Goal: Task Accomplishment & Management: Manage account settings

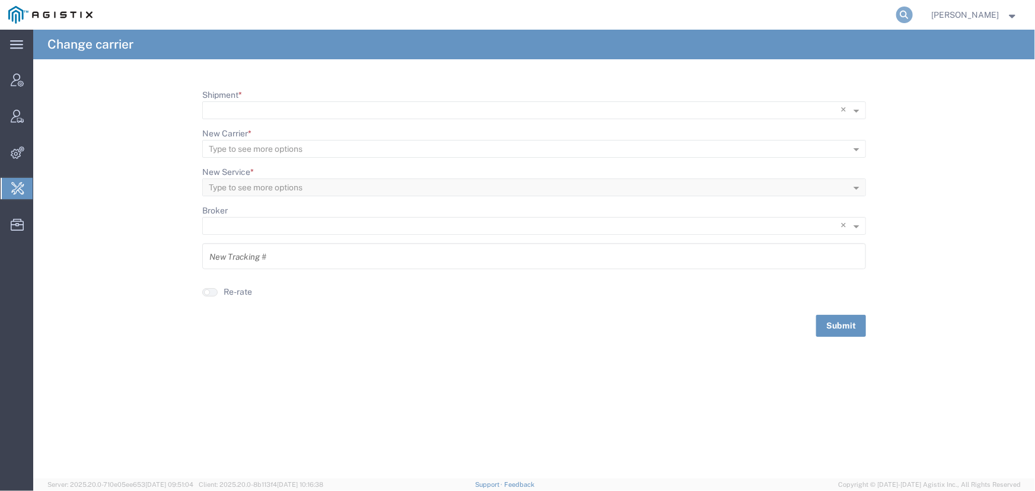
click at [897, 12] on agx-global-search at bounding box center [725, 15] width 380 height 30
click at [906, 10] on icon at bounding box center [904, 15] width 17 height 17
type input "allogene"
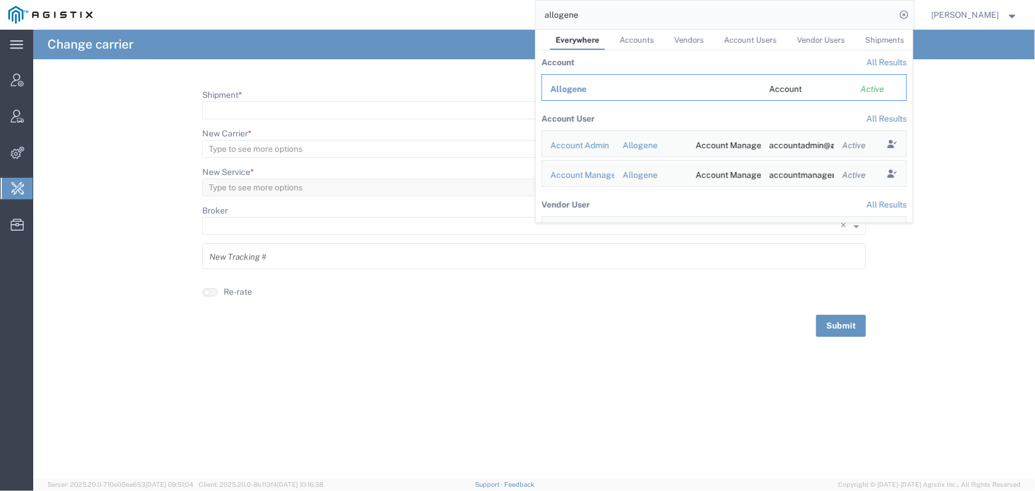
click at [563, 88] on span "Allogene" at bounding box center [568, 88] width 36 height 9
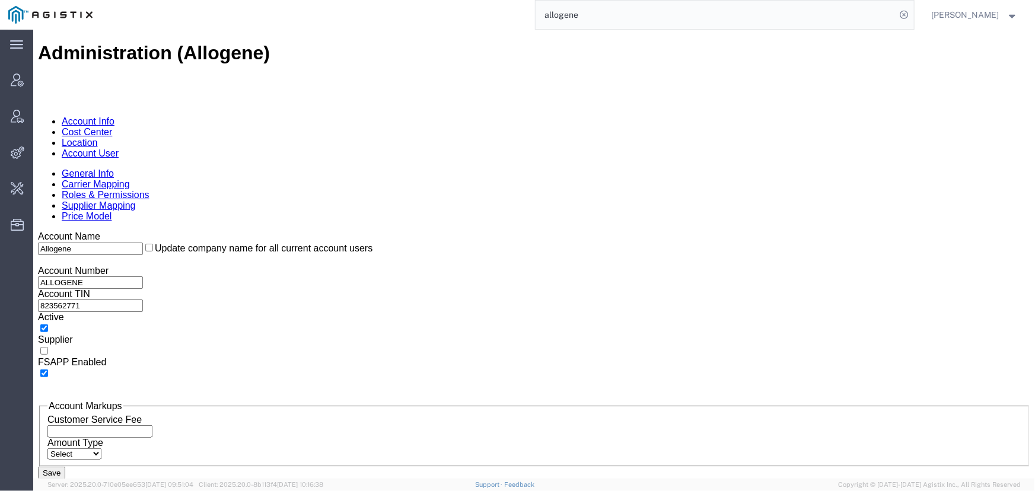
click at [118, 148] on link "Account User" at bounding box center [89, 153] width 57 height 10
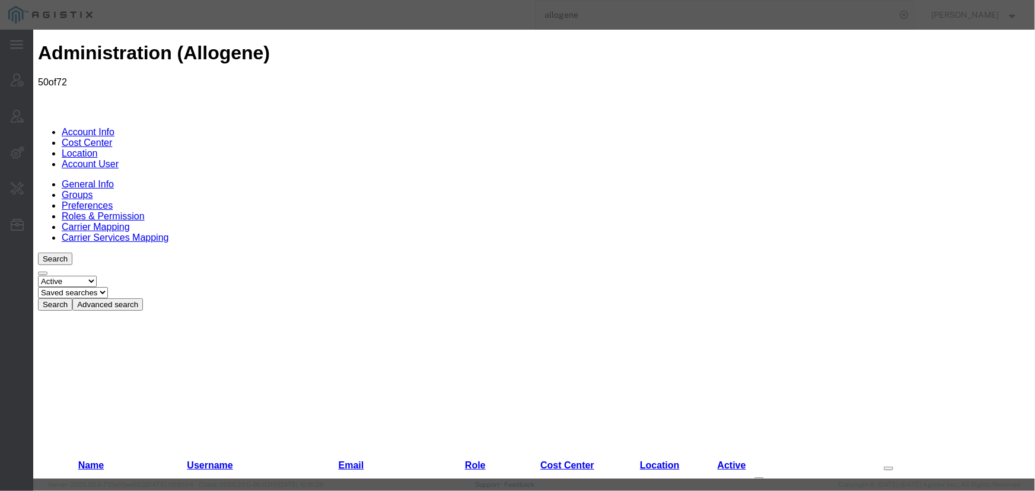
select select "COSTCENTER"
select select "65131"
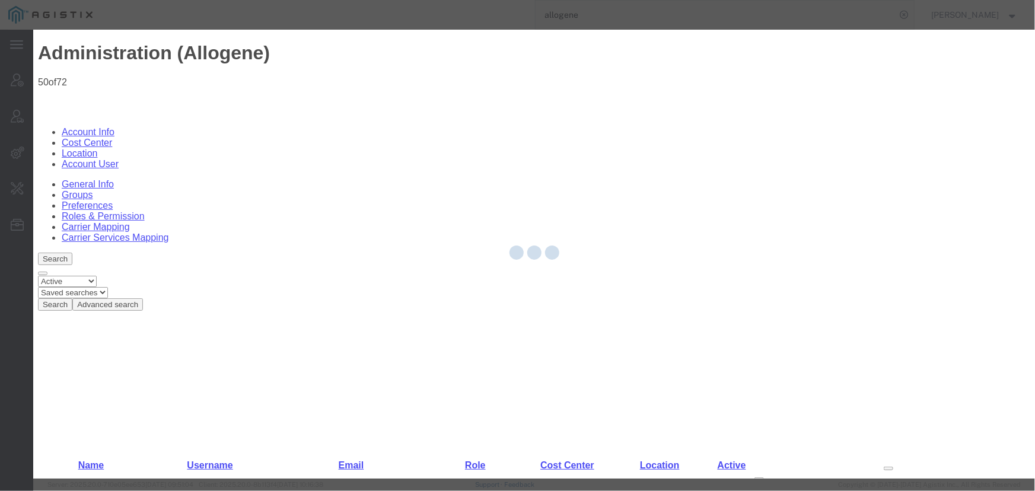
scroll to position [0, 0]
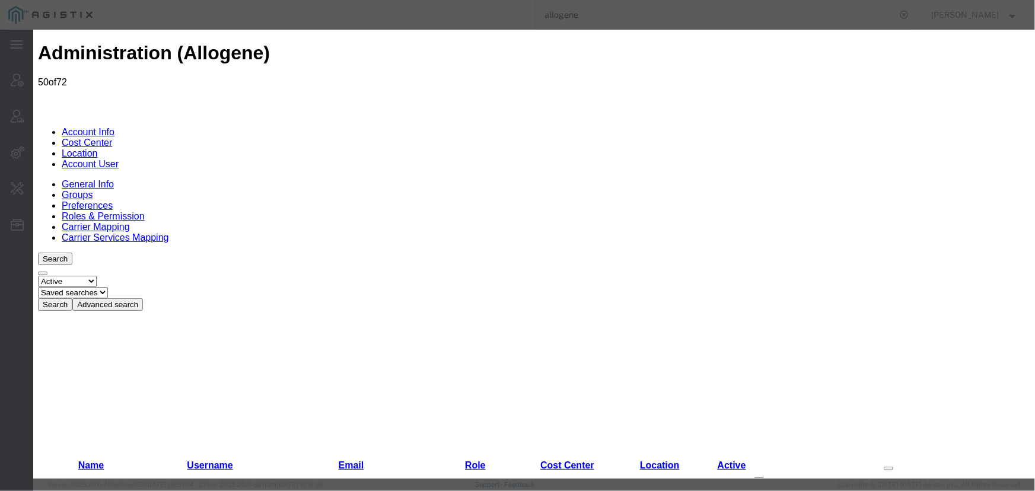
select select "COSTCENTER"
select select "65131"
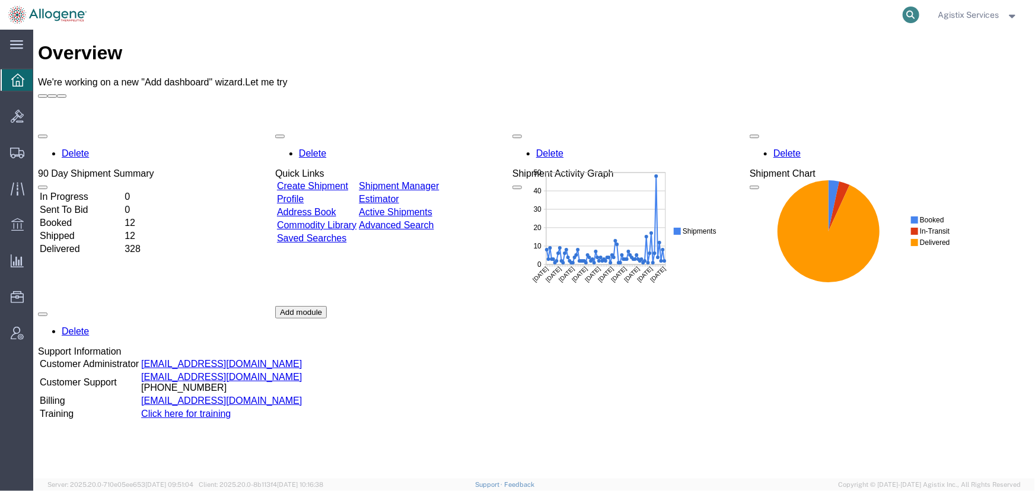
click at [908, 12] on icon at bounding box center [911, 15] width 17 height 17
paste input "716831298"
type input "716831298"
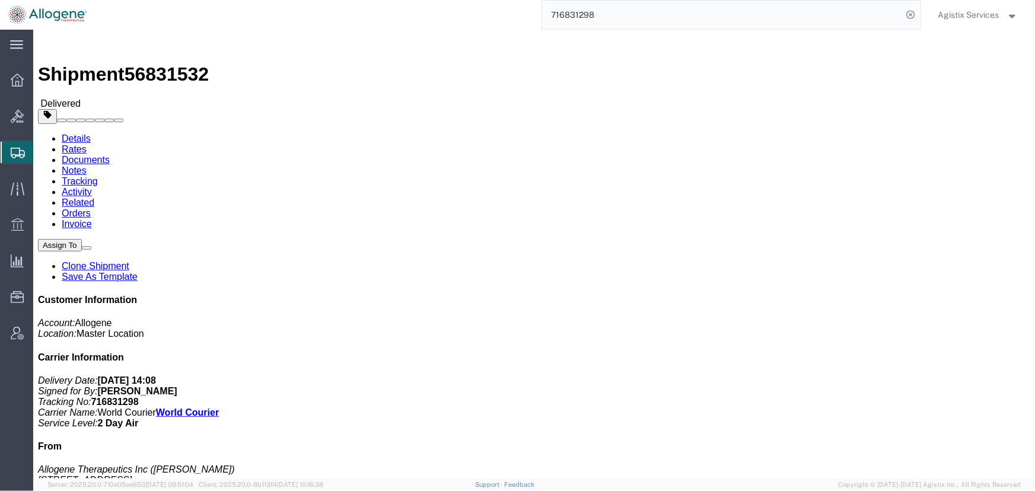
click link "Invoice"
type input "11.3"
select select "KGS"
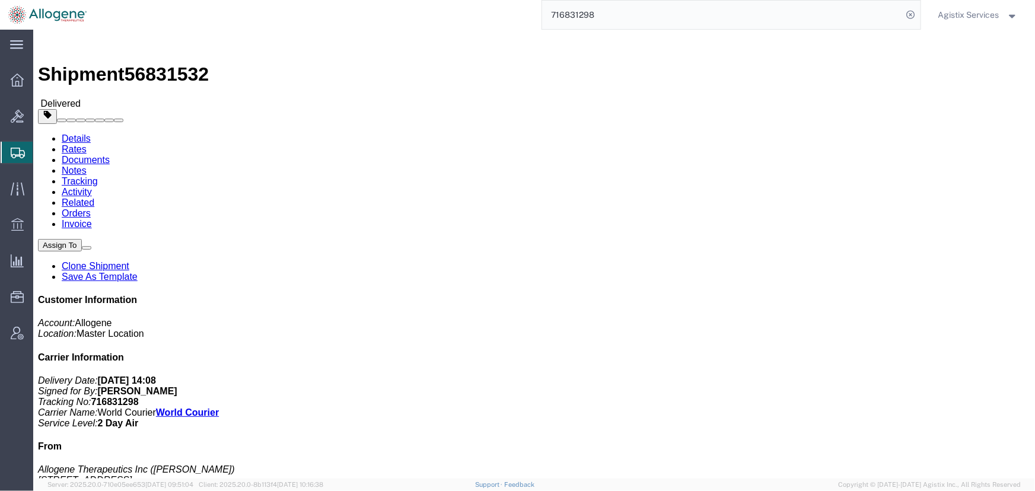
type input "1021.78"
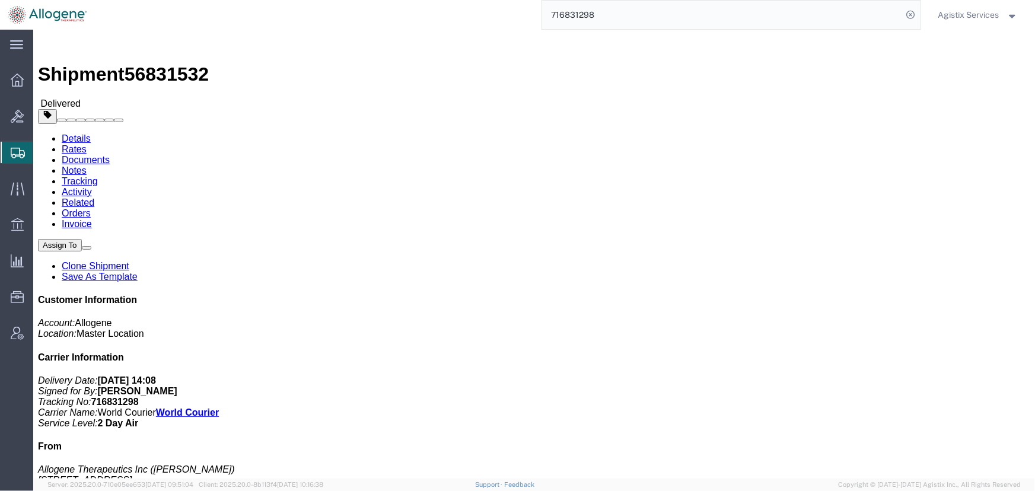
select select "FREIGHTER"
click at [0, 0] on span "Saved Reports" at bounding box center [0, 0] width 0 height 0
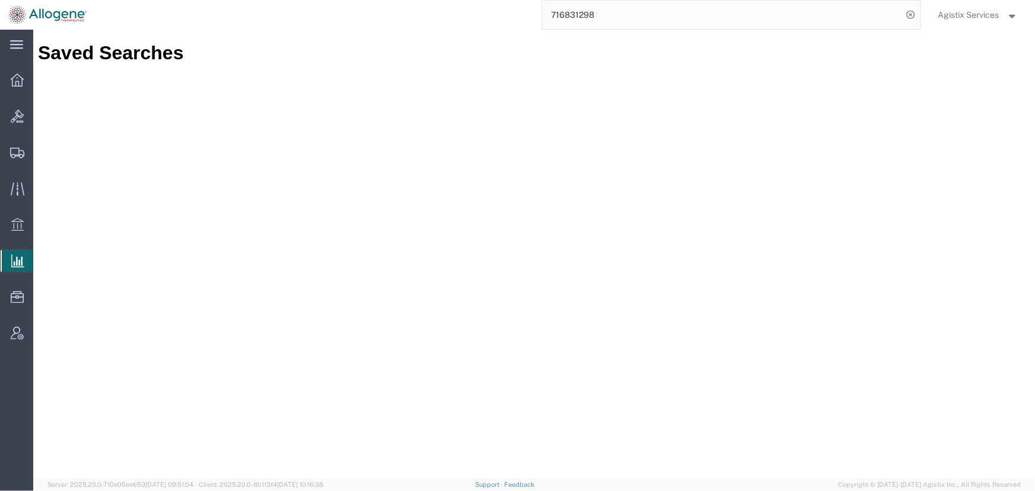
click at [0, 0] on span "Ad Hoc Reports" at bounding box center [0, 0] width 0 height 0
click at [611, 17] on input "716831298" at bounding box center [722, 15] width 361 height 28
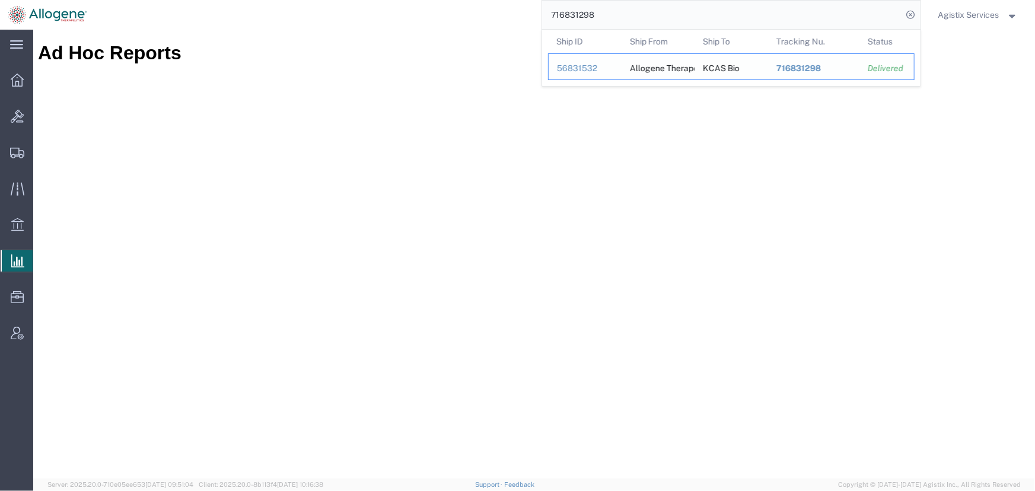
click at [572, 66] on div "56831532" at bounding box center [585, 68] width 56 height 12
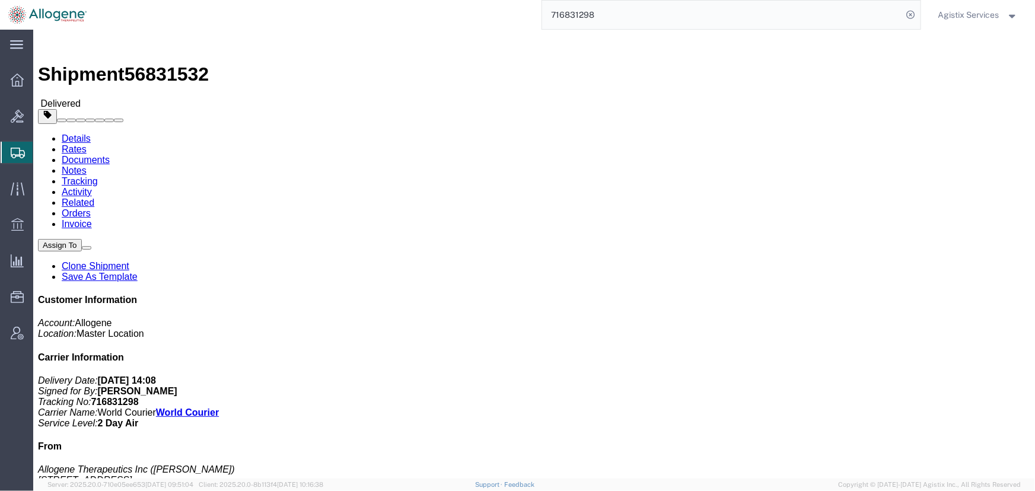
click link "Invoice"
click at [966, 12] on span "Agistix Services" at bounding box center [968, 14] width 61 height 13
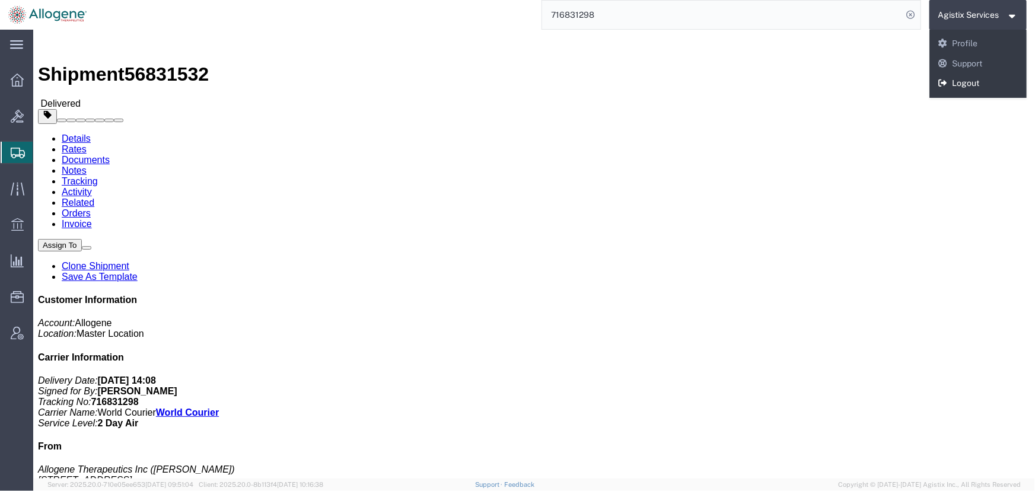
click at [966, 83] on link "Logout" at bounding box center [978, 84] width 98 height 20
